Goal: Task Accomplishment & Management: Complete application form

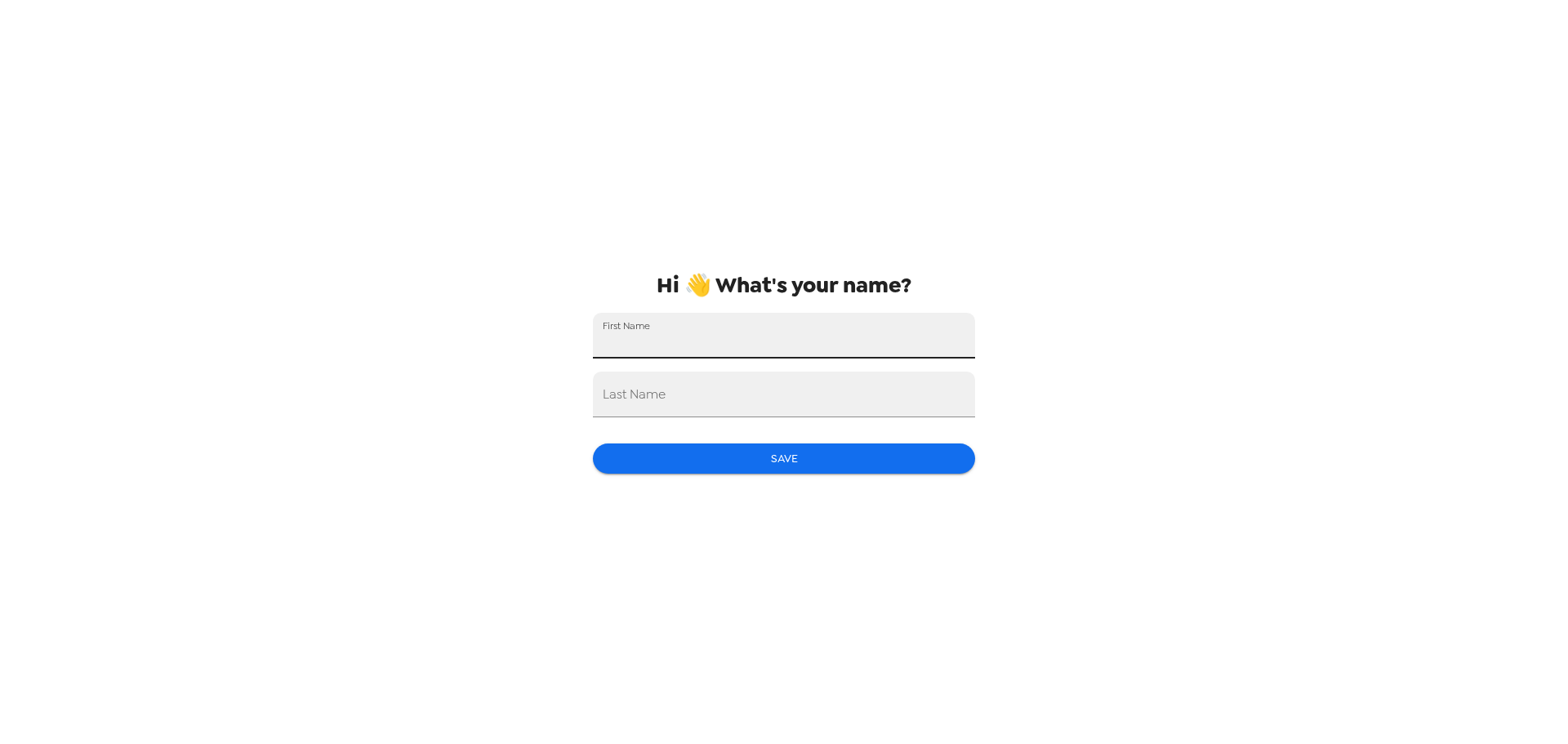
click at [659, 343] on input "First Name" at bounding box center [783, 335] width 382 height 45
type input "[PERSON_NAME]"
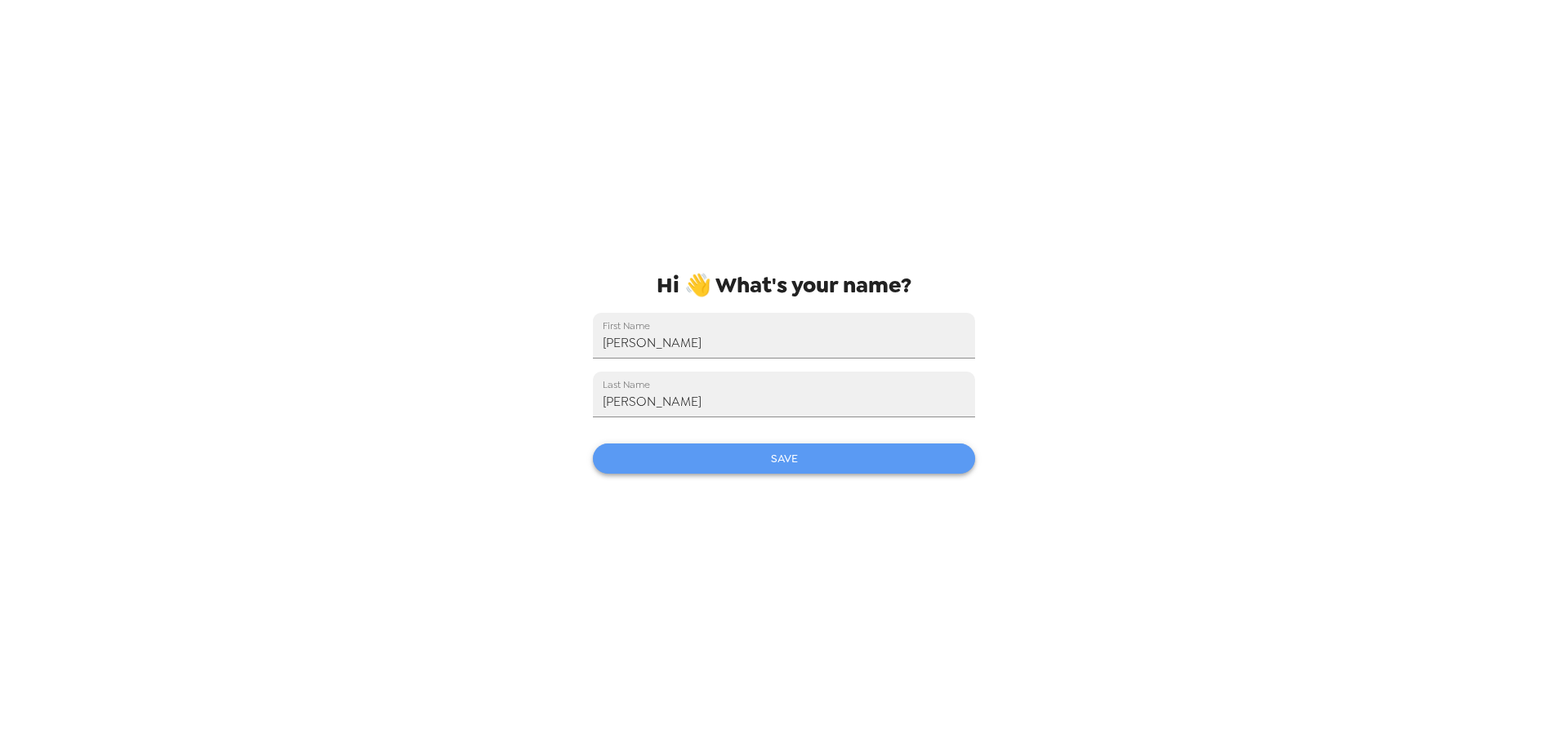
click at [723, 449] on button "Save" at bounding box center [783, 458] width 382 height 30
